Goal: Transaction & Acquisition: Purchase product/service

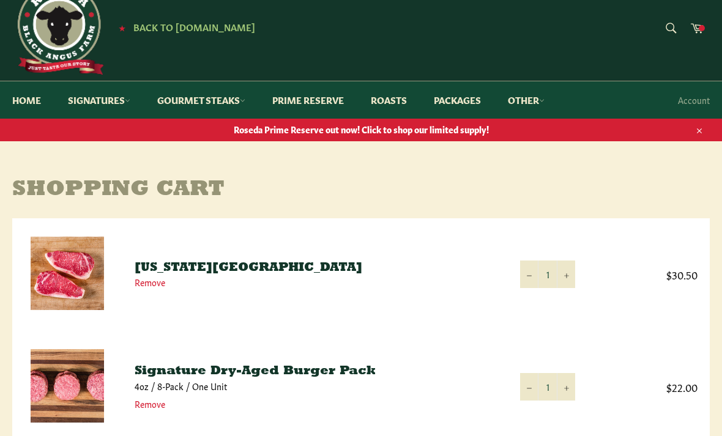
scroll to position [28, 0]
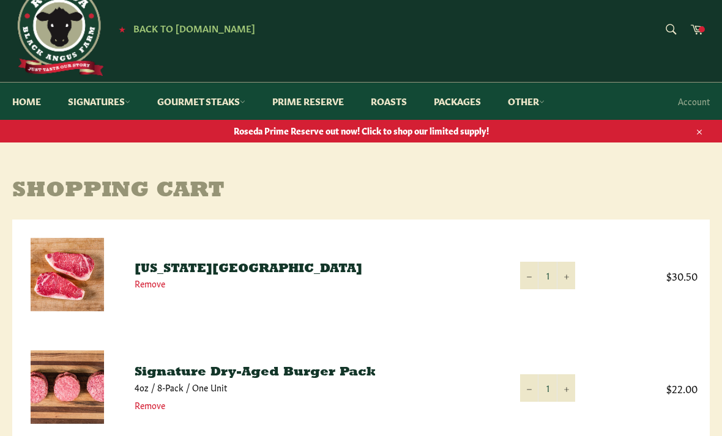
click at [438, 125] on span "Roseda Prime Reserve out now! Click to shop our limited supply!" at bounding box center [361, 131] width 722 height 12
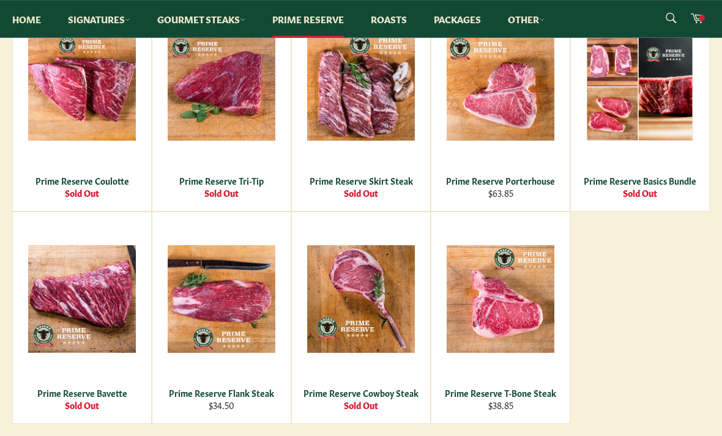
scroll to position [516, 0]
click at [234, 397] on div "Prime Reserve Flank Steak" at bounding box center [221, 393] width 123 height 12
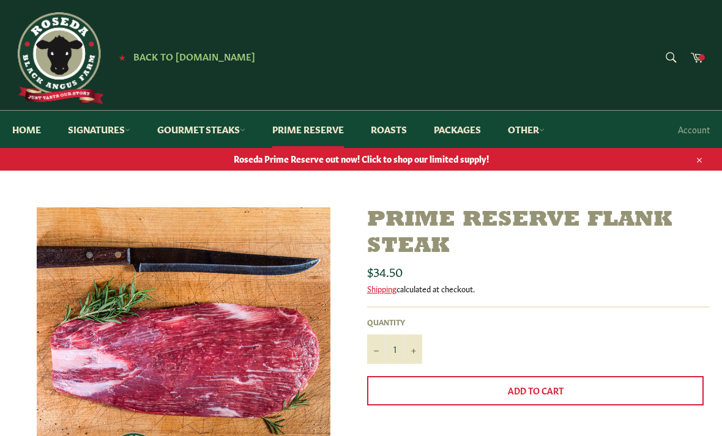
click at [320, 126] on link "Prime Reserve" at bounding box center [308, 129] width 96 height 37
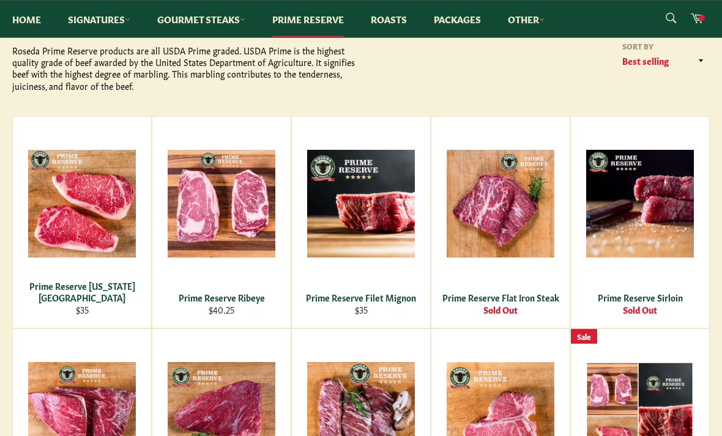
scroll to position [189, 0]
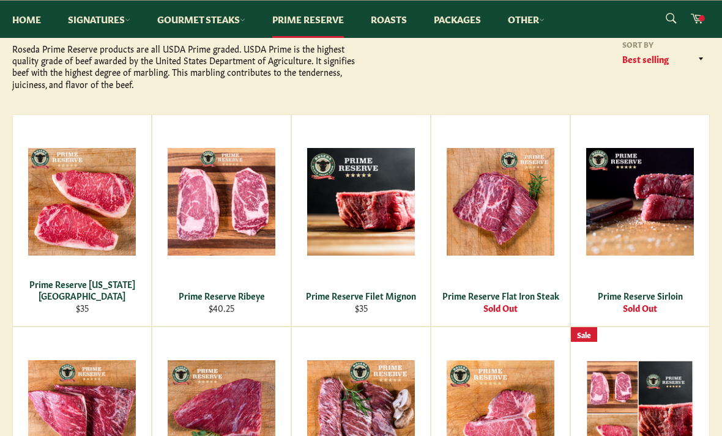
click at [361, 308] on div "View" at bounding box center [361, 220] width 138 height 211
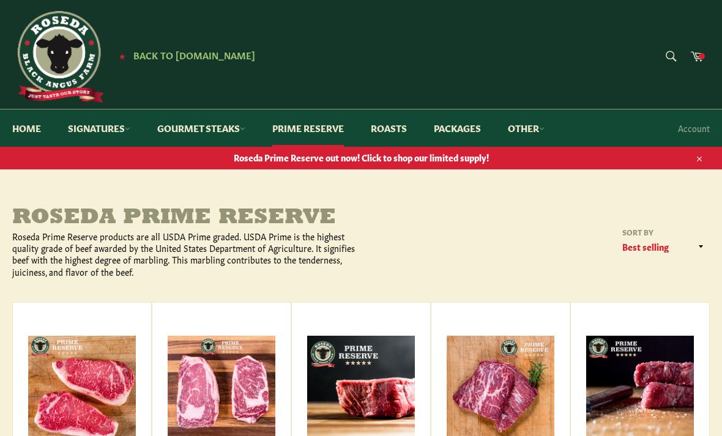
scroll to position [0, 0]
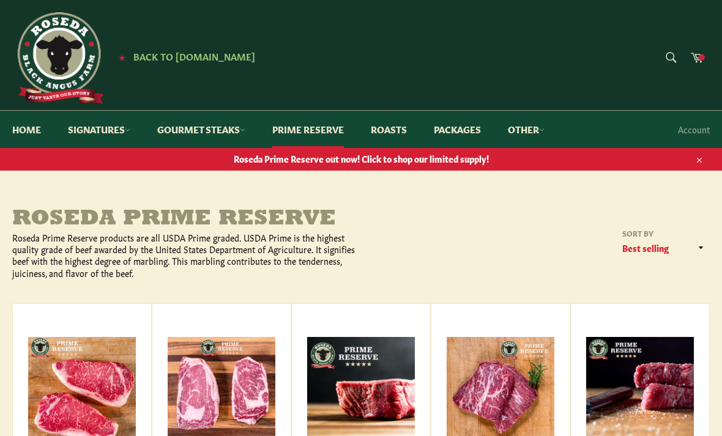
click at [231, 132] on link "Gourmet Steaks" at bounding box center [201, 129] width 113 height 37
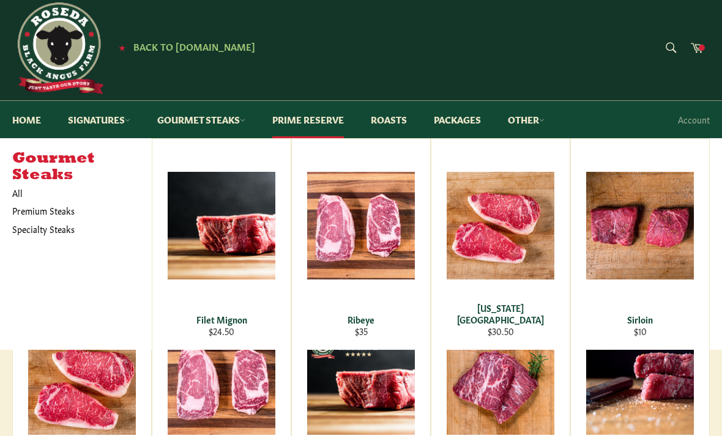
scroll to position [14, 0]
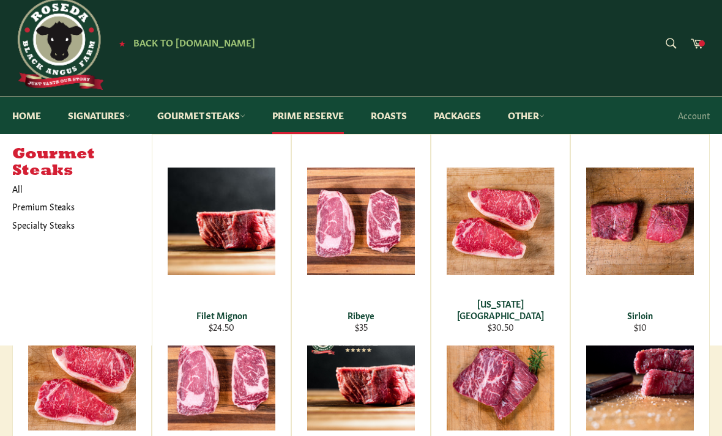
click at [207, 120] on link "Gourmet Steaks" at bounding box center [201, 115] width 113 height 37
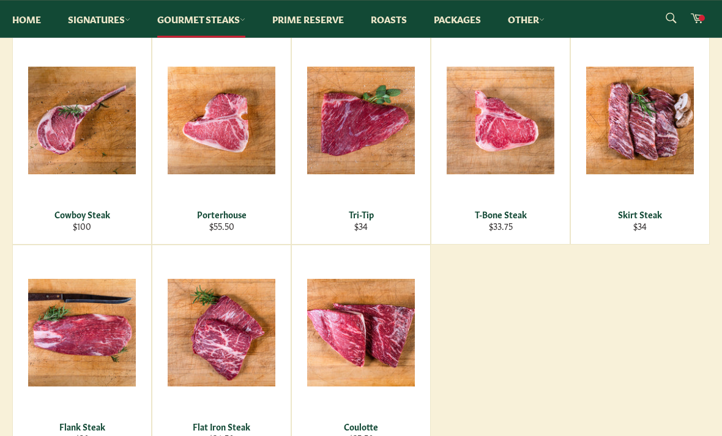
scroll to position [441, 0]
click at [390, 158] on div "View" at bounding box center [361, 138] width 138 height 211
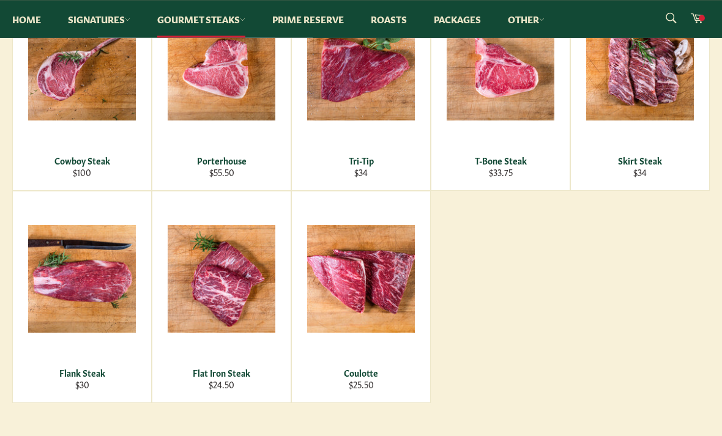
click at [365, 372] on div "Coulotte" at bounding box center [361, 373] width 123 height 12
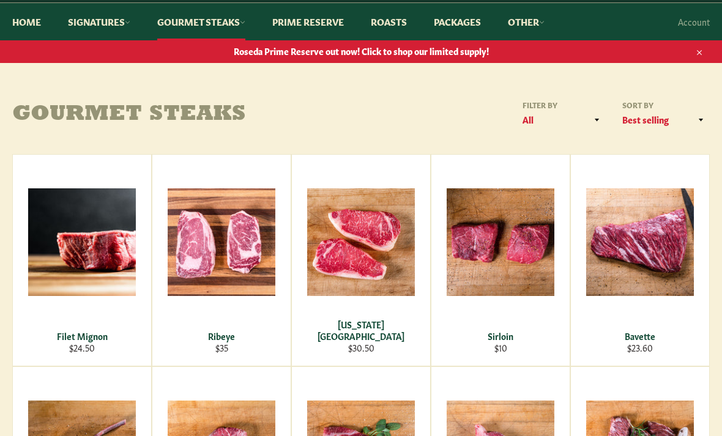
scroll to position [108, 0]
click at [511, 275] on div "View" at bounding box center [500, 260] width 138 height 211
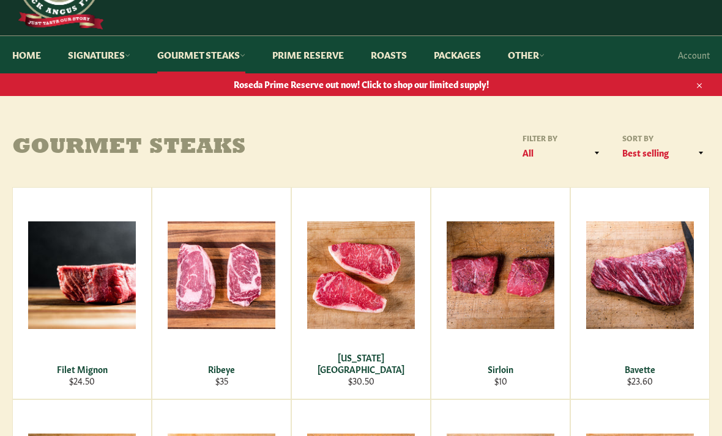
scroll to position [0, 0]
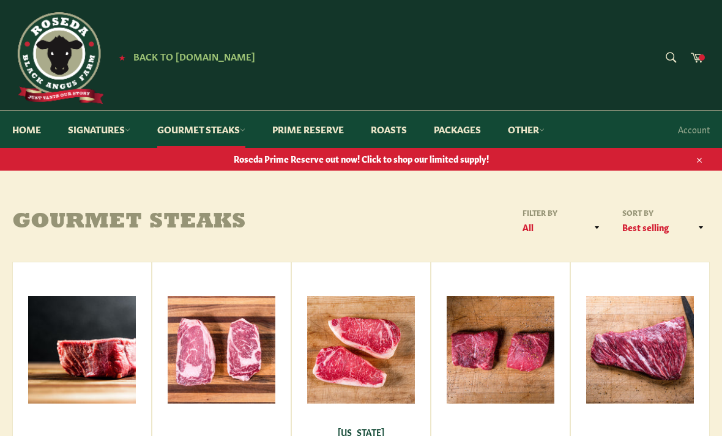
click at [701, 65] on link "Cart" at bounding box center [697, 59] width 26 height 28
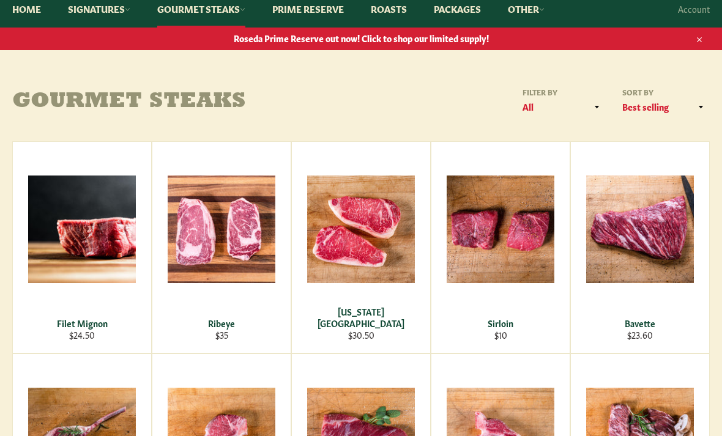
scroll to position [124, 0]
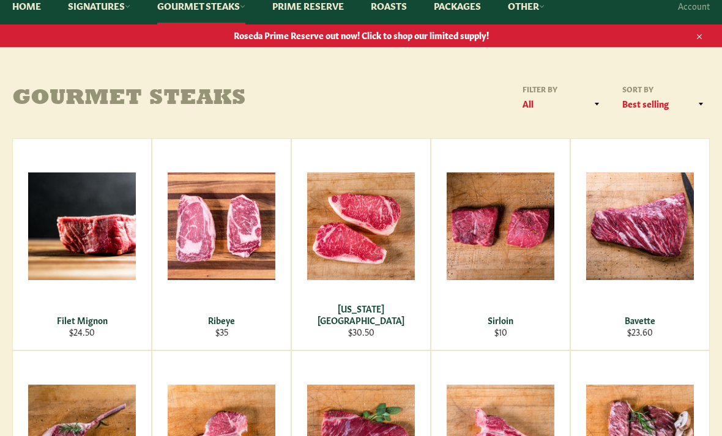
click at [372, 324] on div "[US_STATE][GEOGRAPHIC_DATA]" at bounding box center [361, 315] width 123 height 24
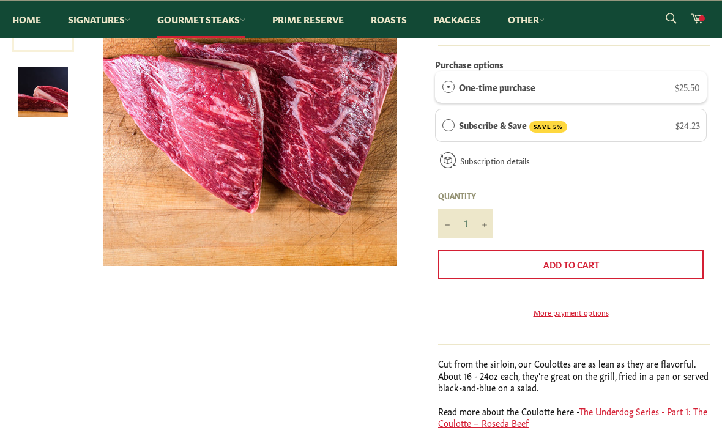
scroll to position [222, 0]
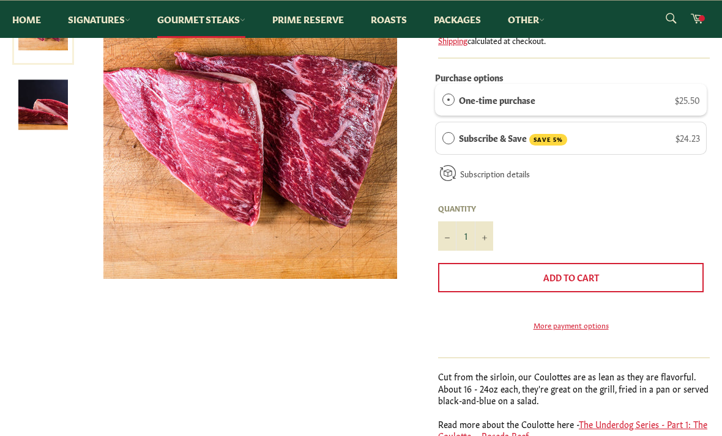
click at [621, 272] on button "Add to Cart" at bounding box center [570, 277] width 265 height 29
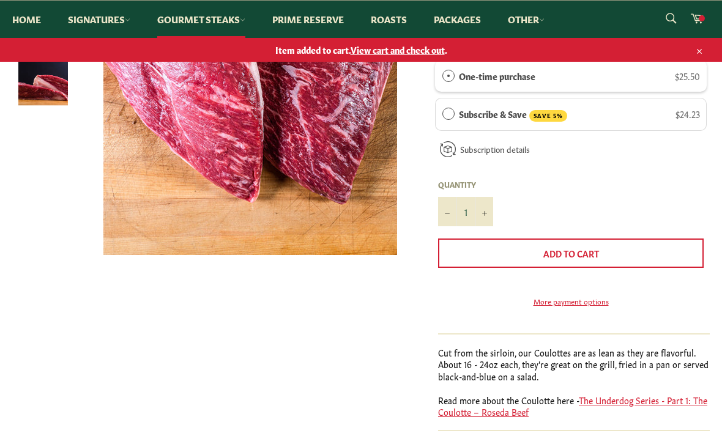
click at [483, 215] on button "+" at bounding box center [483, 211] width 18 height 29
type input "2"
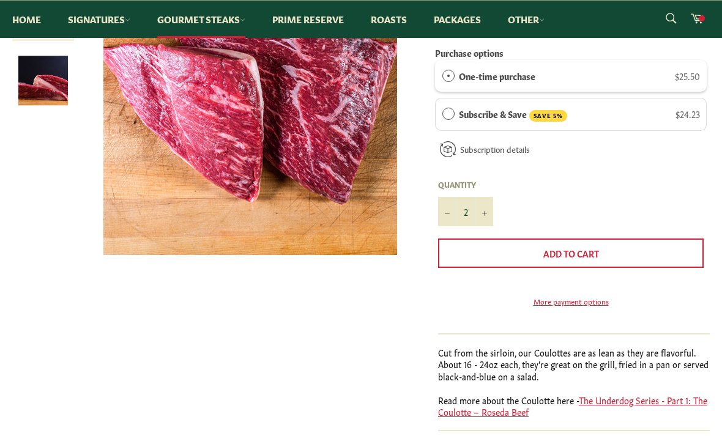
click at [598, 247] on span "Add to Cart" at bounding box center [571, 253] width 56 height 12
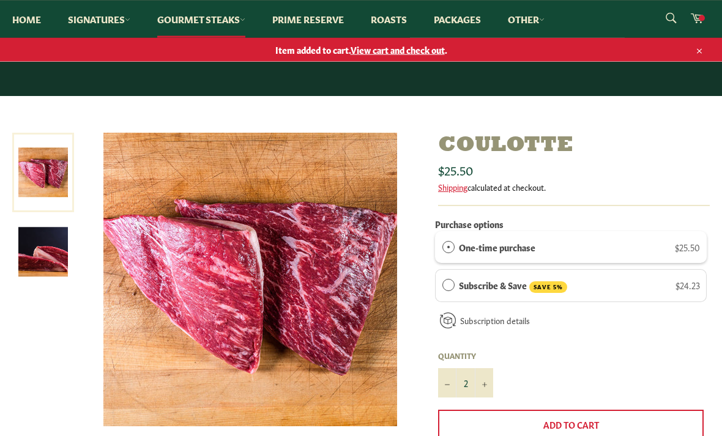
scroll to position [0, 0]
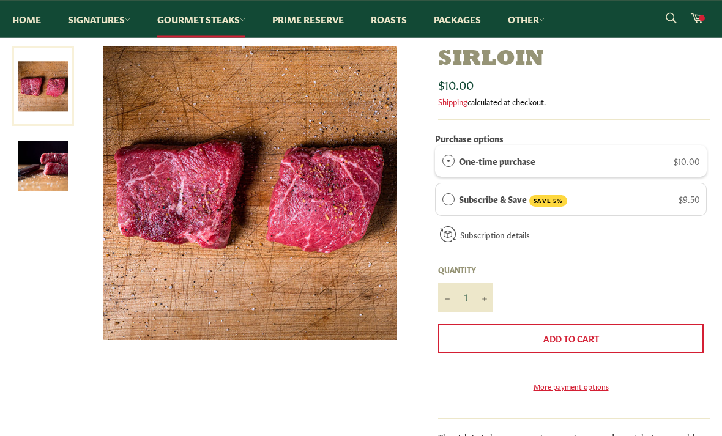
scroll to position [161, 0]
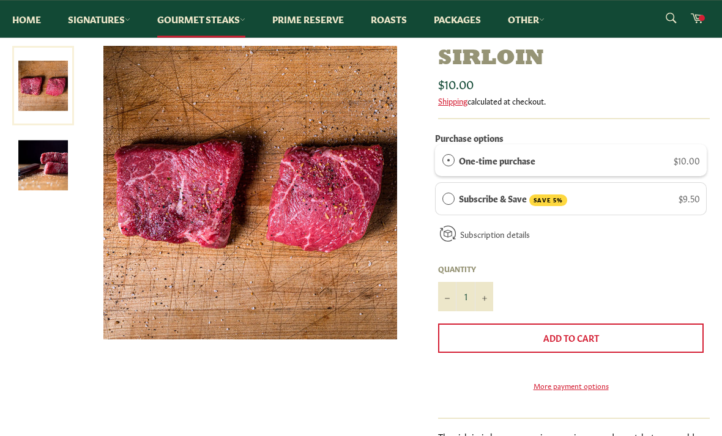
click at [570, 333] on span "Add to Cart" at bounding box center [571, 338] width 56 height 12
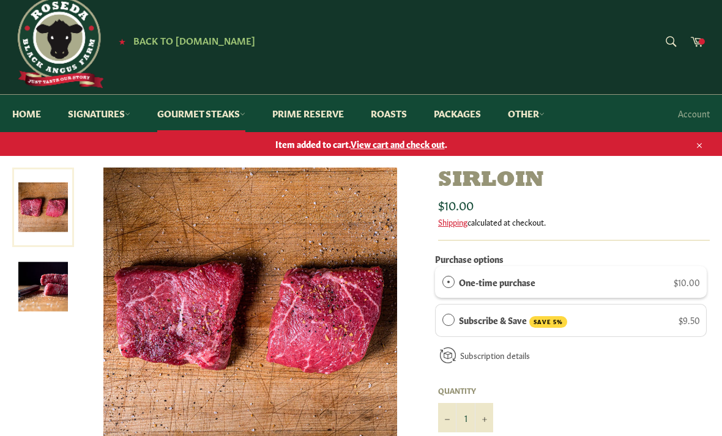
scroll to position [0, 0]
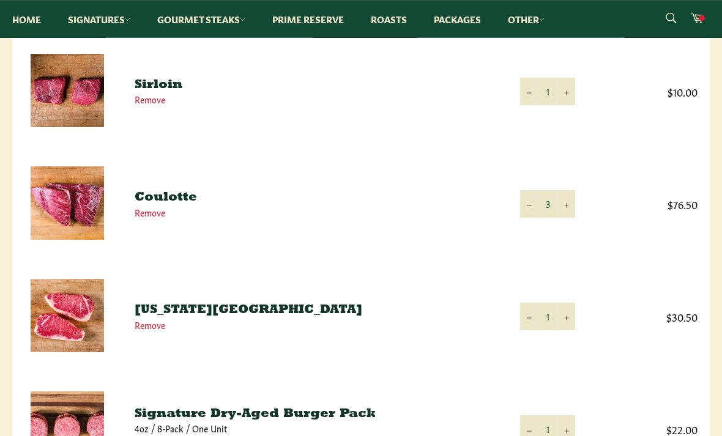
scroll to position [211, 0]
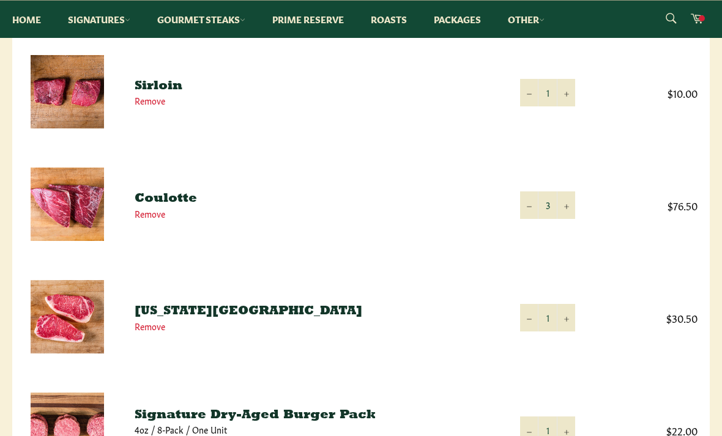
click at [523, 208] on button "−" at bounding box center [529, 205] width 18 height 28
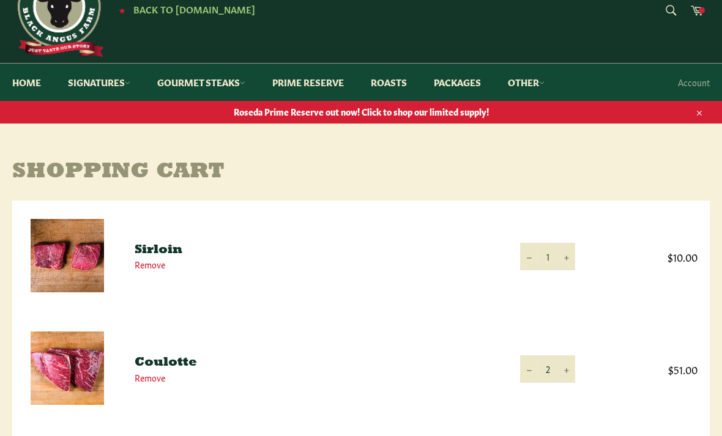
scroll to position [0, 0]
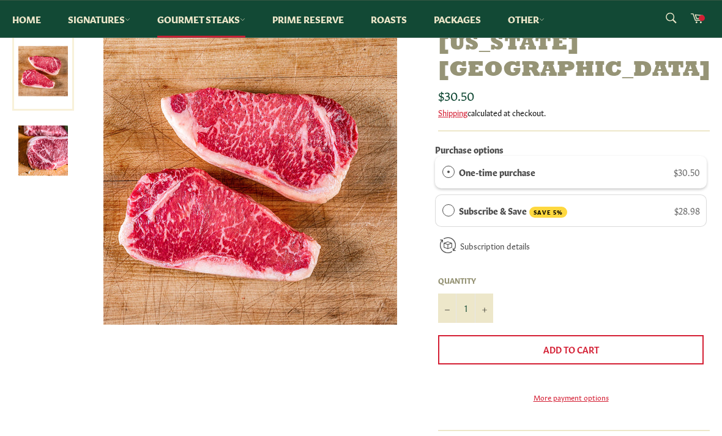
click at [491, 294] on button "+" at bounding box center [483, 308] width 18 height 29
type input "2"
click at [577, 343] on span "Add to Cart" at bounding box center [571, 349] width 56 height 12
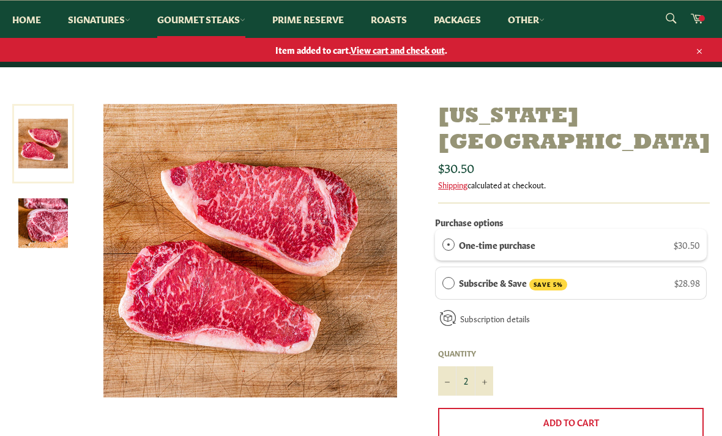
scroll to position [0, 0]
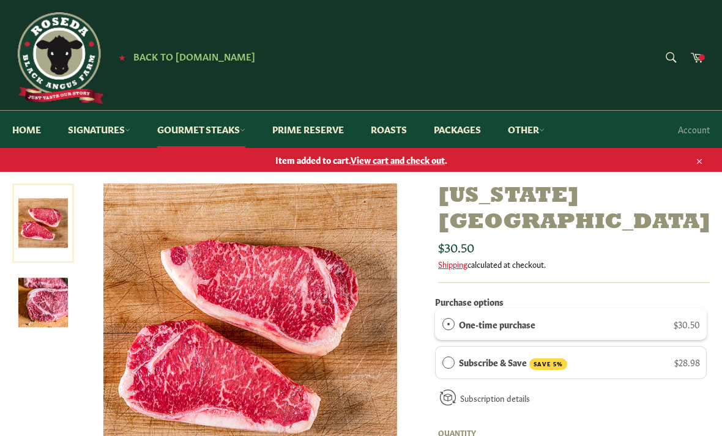
click at [699, 57] on span at bounding box center [701, 57] width 6 height 6
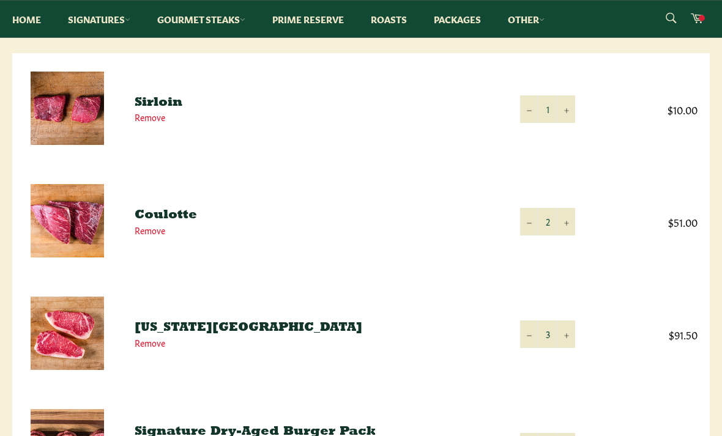
scroll to position [199, 0]
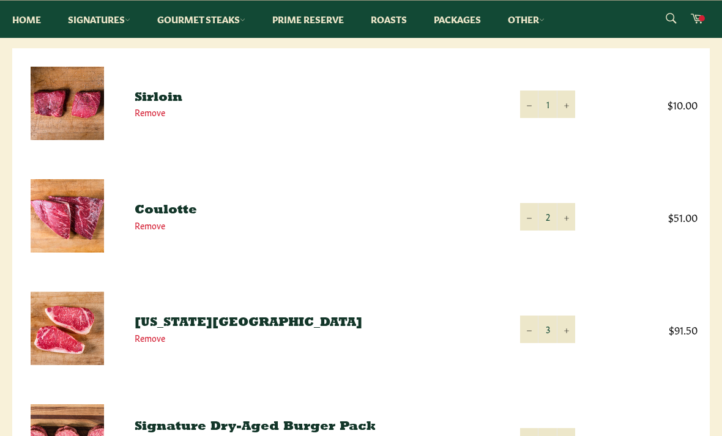
click at [525, 333] on button "−" at bounding box center [529, 330] width 18 height 28
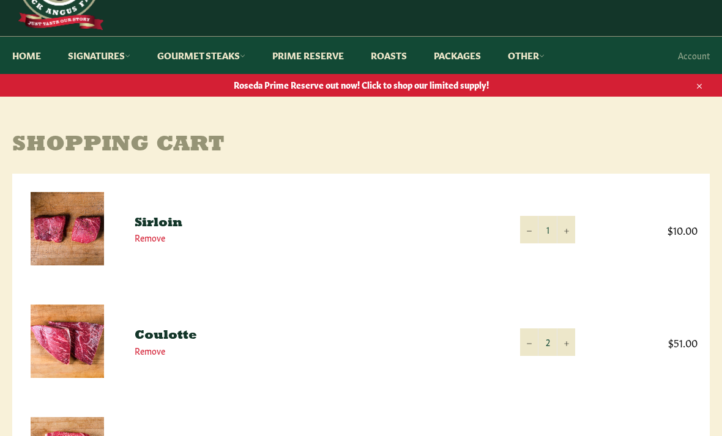
scroll to position [0, 0]
